Goal: Find specific page/section: Find specific page/section

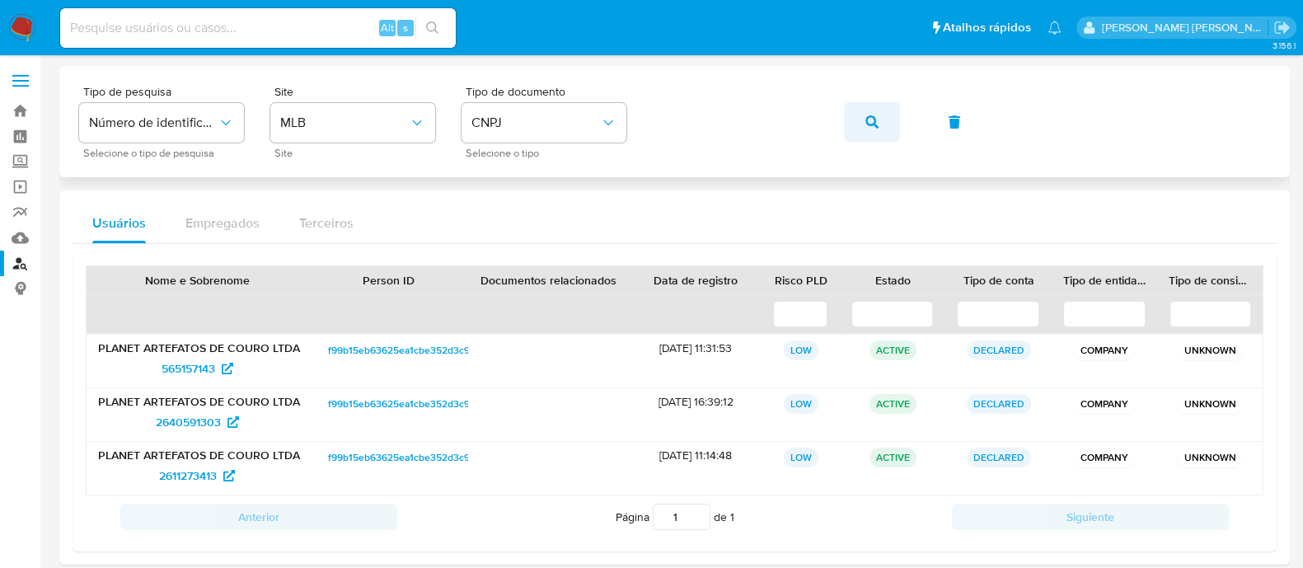
click at [853, 126] on button "button" at bounding box center [872, 122] width 56 height 40
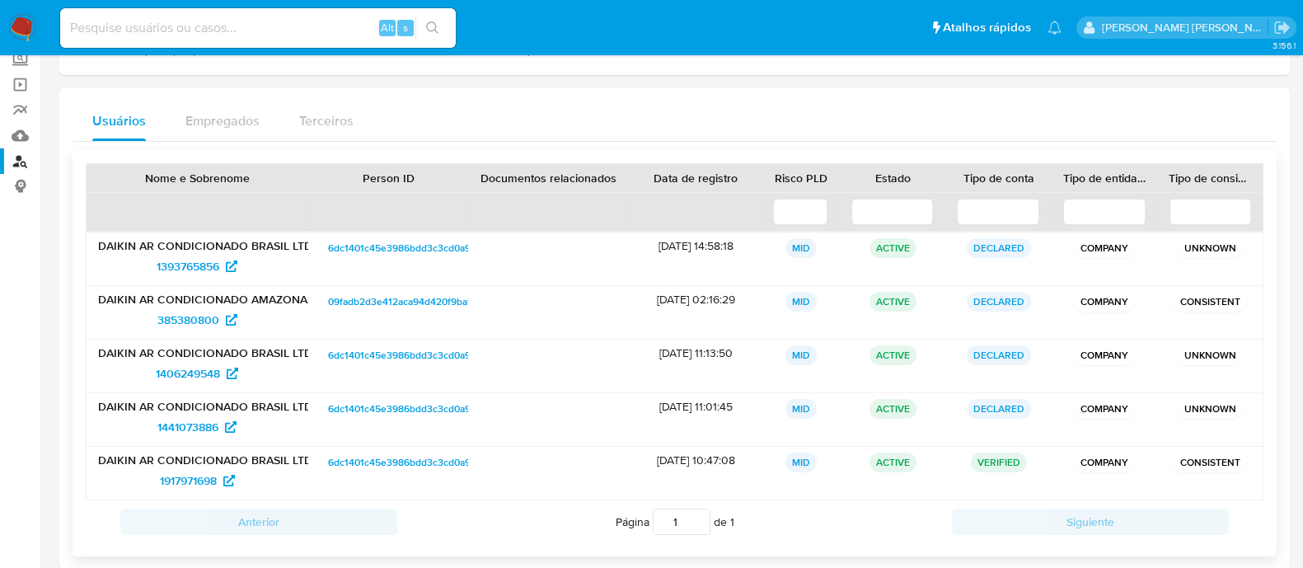
scroll to position [125, 0]
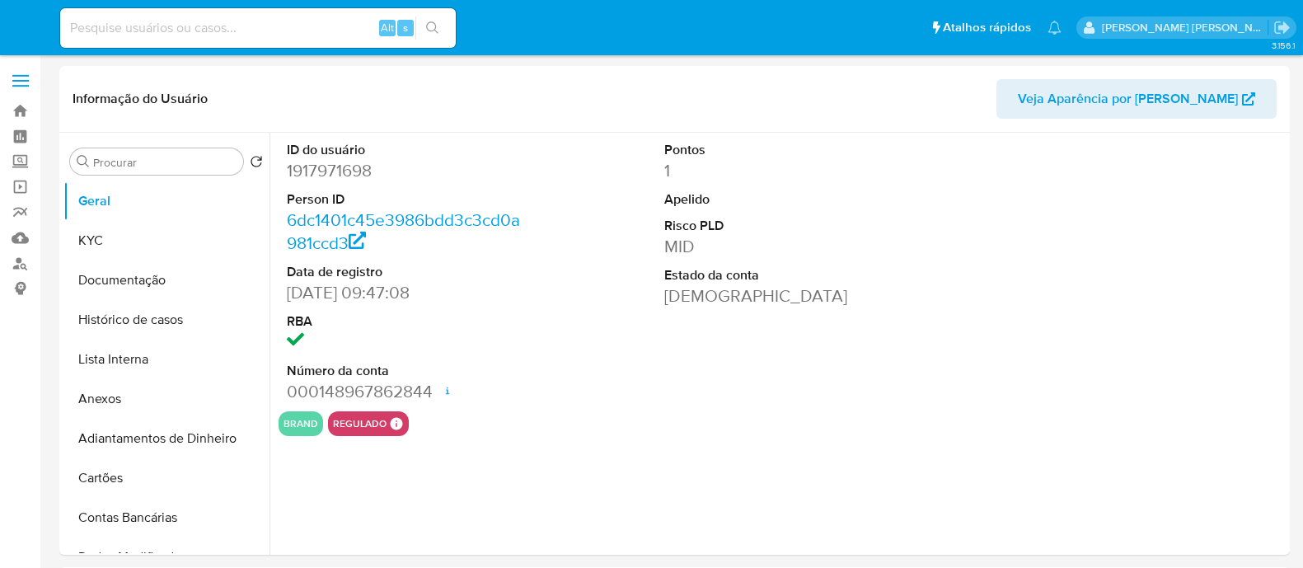
select select "10"
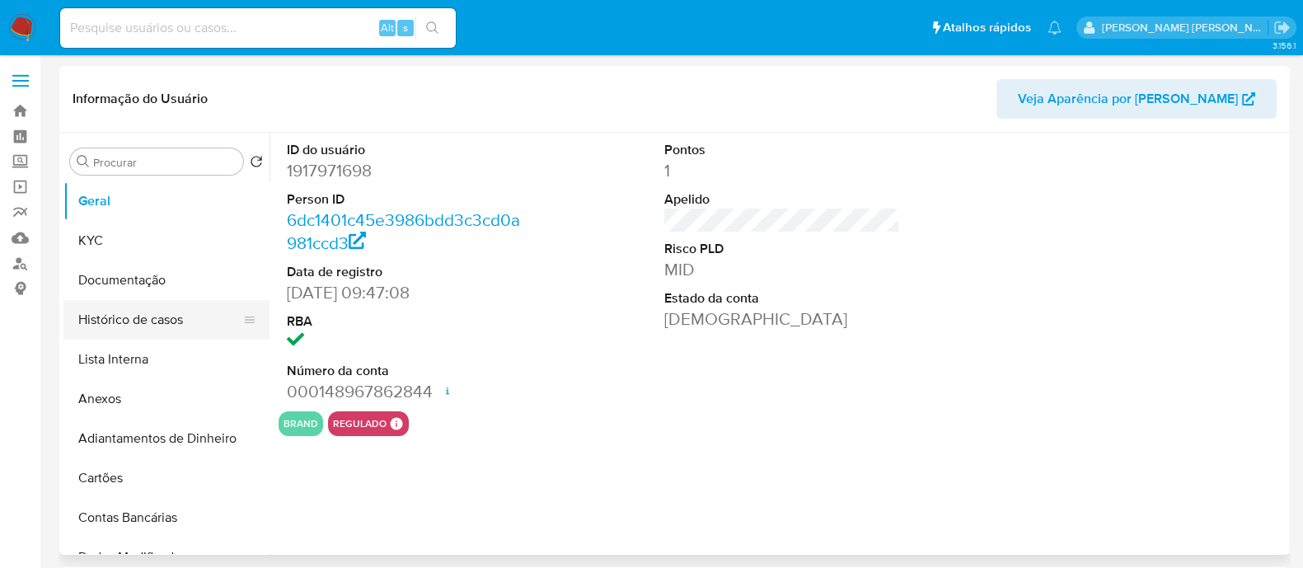
click at [157, 316] on button "Histórico de casos" at bounding box center [159, 320] width 193 height 40
select select "10"
